Goal: Find specific page/section: Find specific page/section

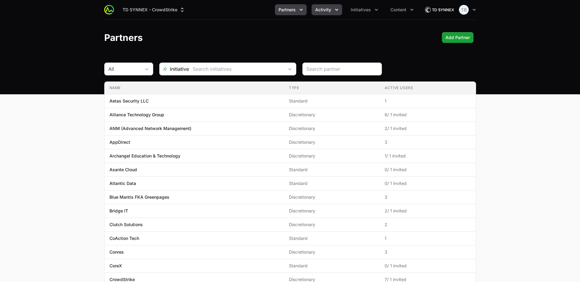
click at [332, 11] on button "Activity" at bounding box center [326, 9] width 31 height 11
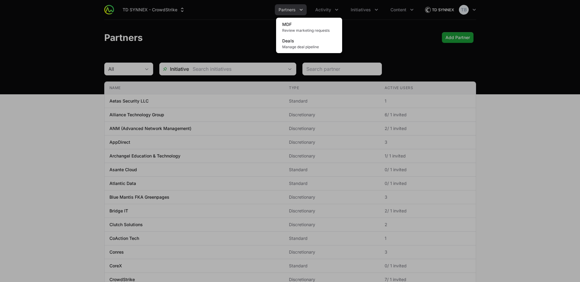
click at [368, 11] on div "Activity menu" at bounding box center [290, 141] width 580 height 282
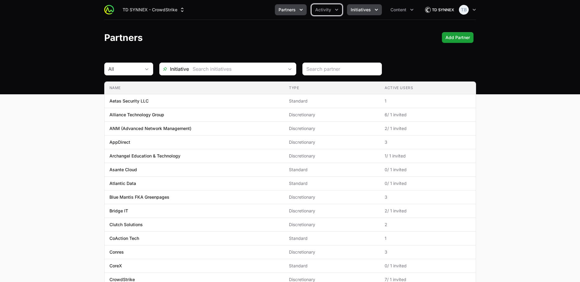
click at [367, 11] on span "Initiatives" at bounding box center [361, 10] width 20 height 6
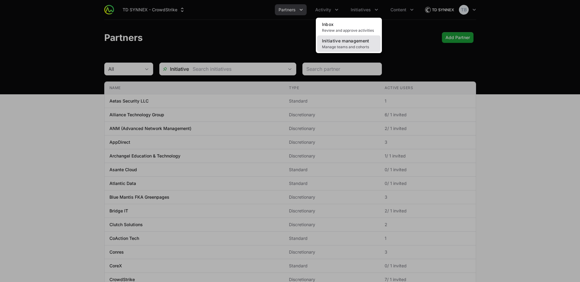
click at [353, 43] on link "Initiative management Manage teams and cohorts" at bounding box center [349, 43] width 64 height 17
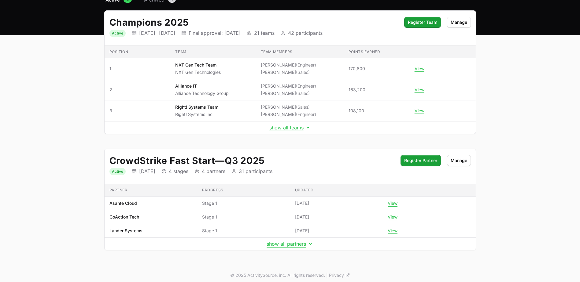
scroll to position [63, 0]
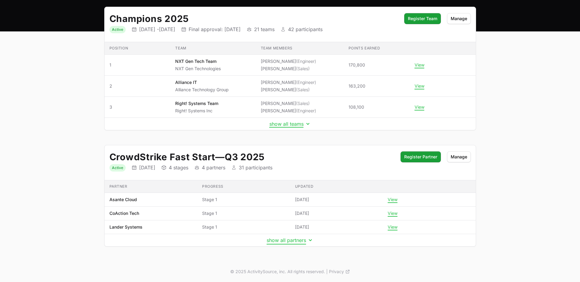
click at [272, 243] on button "show all partners" at bounding box center [290, 241] width 47 height 6
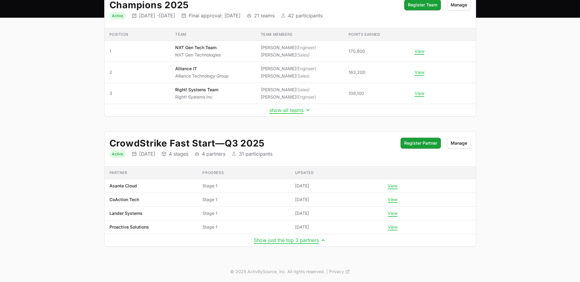
drag, startPoint x: 585, startPoint y: 298, endPoint x: 619, endPoint y: 287, distance: 35.7
click at [580, 282] on html "TD SYNNEX - CrowdStrike Partners Activity Initiatives Content Open user menu Op…" at bounding box center [290, 102] width 580 height 359
click at [539, 100] on main "Select a tab Active Archived Active 2 Archived 1 Champions 2025 Status Active I…" at bounding box center [290, 120] width 580 height 283
